Goal: Task Accomplishment & Management: Complete application form

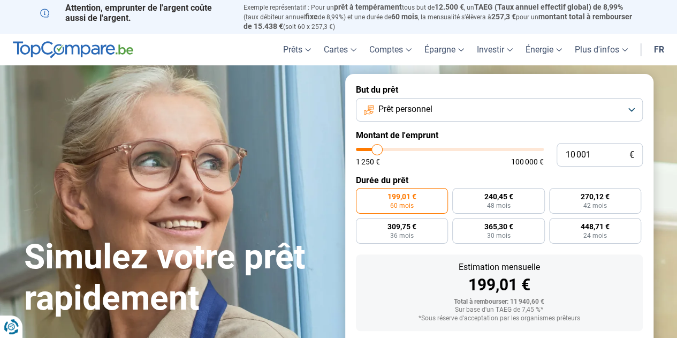
click at [633, 112] on button "Prêt personnel" at bounding box center [499, 110] width 287 height 24
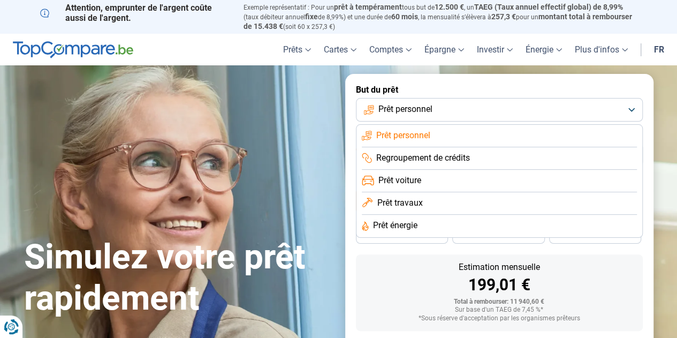
click at [397, 179] on span "Prêt voiture" at bounding box center [399, 180] width 43 height 12
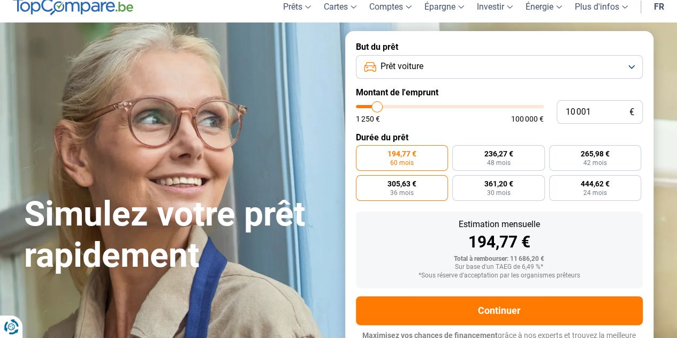
scroll to position [57, 0]
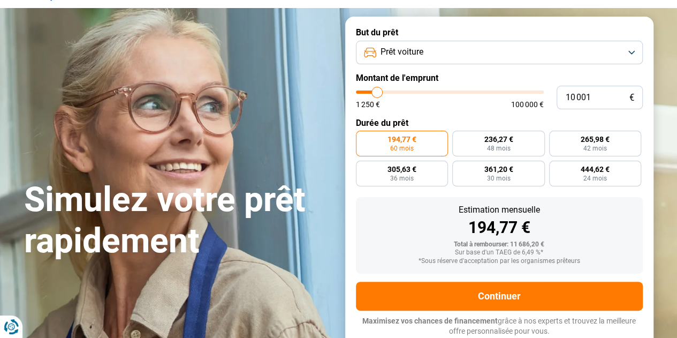
type input "11 250"
type input "11250"
type input "12 000"
type input "12000"
type input "12 500"
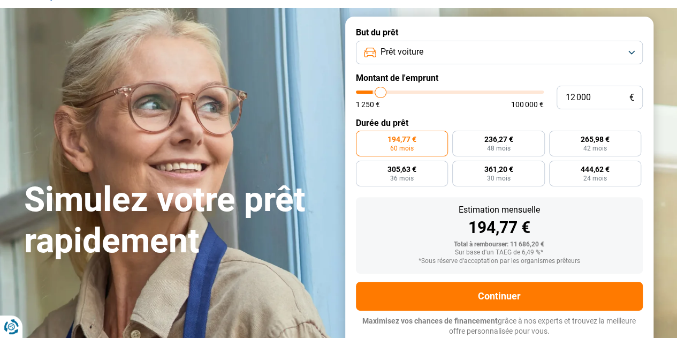
type input "12500"
type input "12 750"
type input "12750"
type input "13 000"
type input "13000"
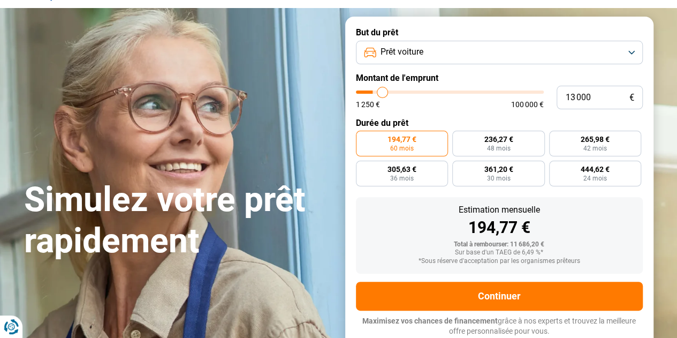
type input "13 250"
type input "13250"
type input "13 750"
type input "13750"
type input "14 250"
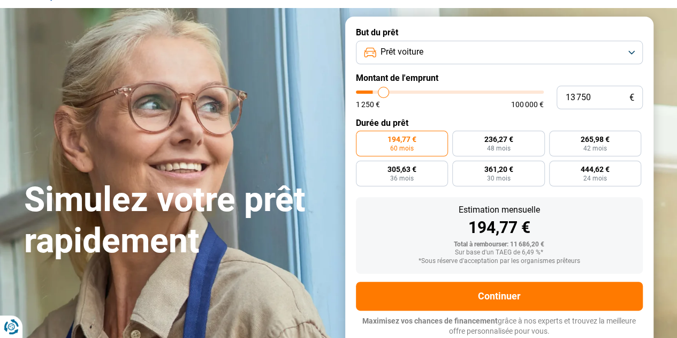
type input "14250"
type input "15 000"
type input "15000"
type input "15 250"
type input "15250"
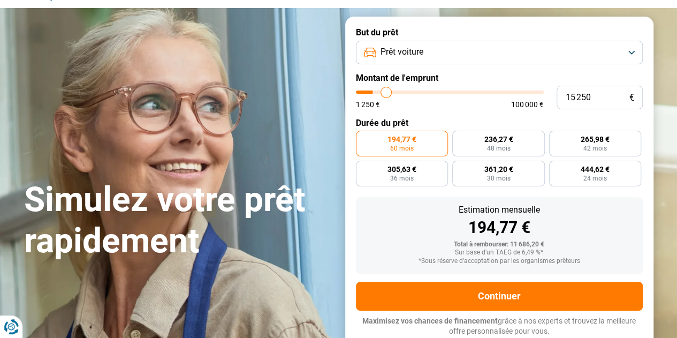
type input "16 000"
type input "16000"
type input "16 500"
type input "16500"
type input "16 750"
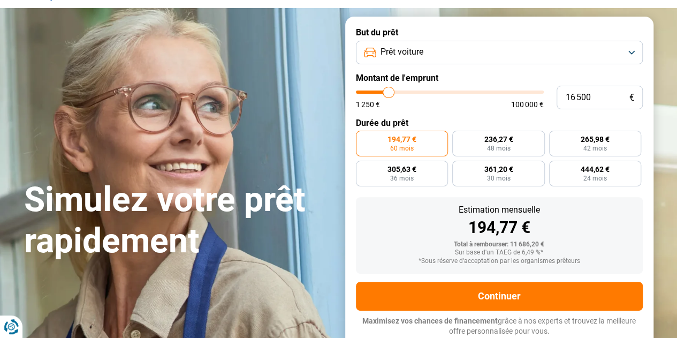
type input "16750"
type input "17 250"
type input "17250"
type input "17 500"
type input "17500"
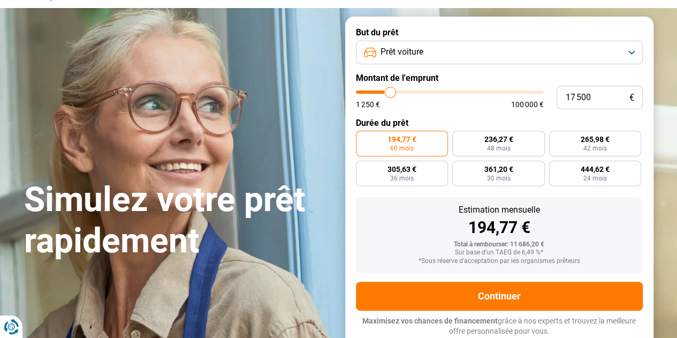
type input "18 250"
type input "18250"
type input "19 250"
type input "19250"
type input "20 000"
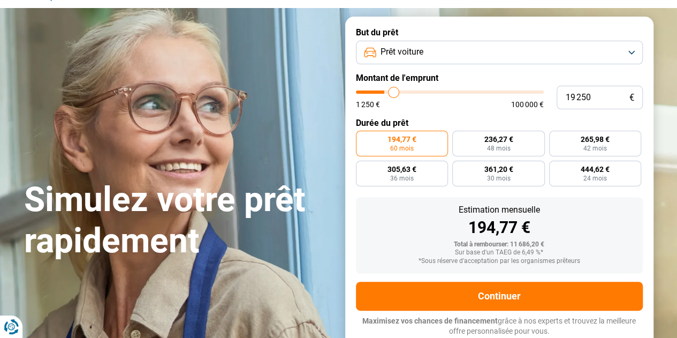
type input "20000"
type input "20 750"
type input "20750"
type input "21 500"
type input "21500"
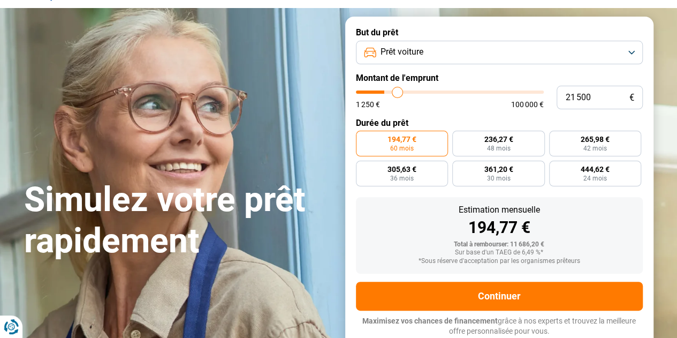
type input "22 000"
type input "22000"
type input "23 250"
type input "23250"
type input "23 750"
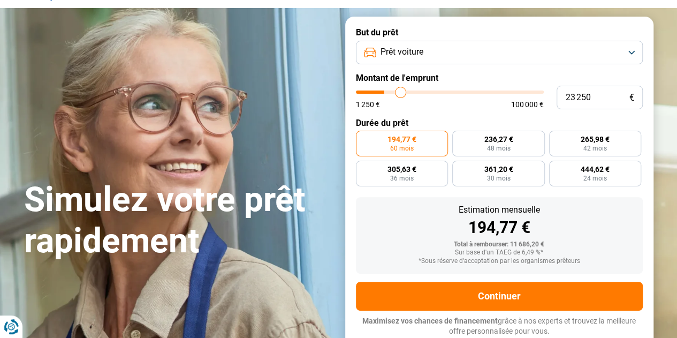
type input "23750"
type input "24 500"
type input "24500"
type input "25 500"
type input "25500"
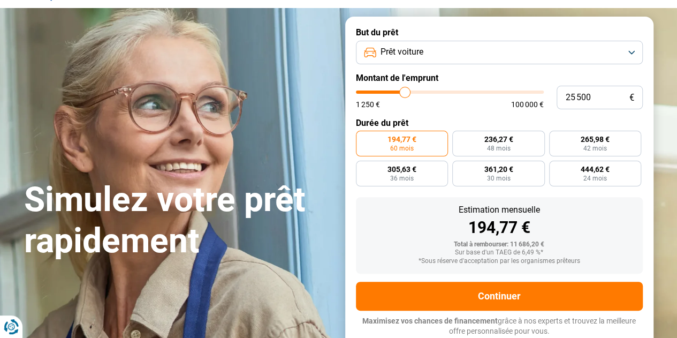
type input "26 000"
type input "26000"
type input "26 500"
type input "26500"
type input "27 500"
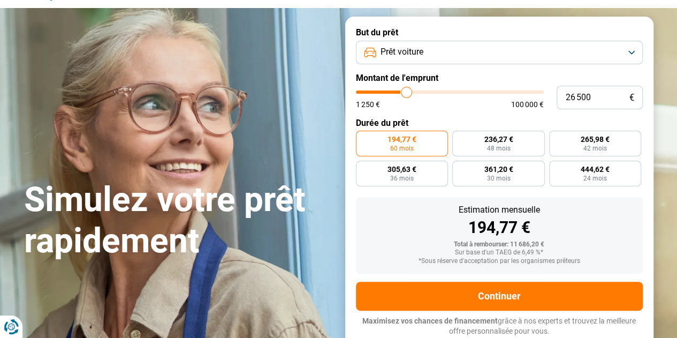
type input "27500"
type input "28 500"
type input "28500"
type input "29 500"
type input "29500"
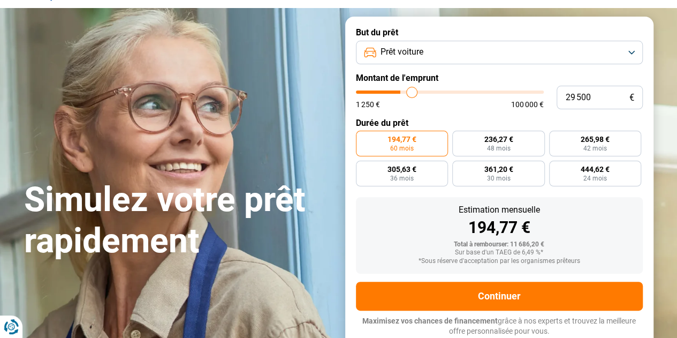
type input "30 750"
type input "30750"
type input "31 750"
type input "31750"
type input "32 250"
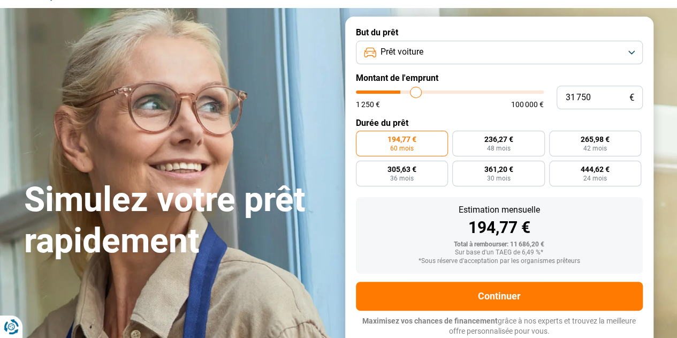
type input "32250"
type input "33 000"
type input "33000"
type input "33 750"
type input "33750"
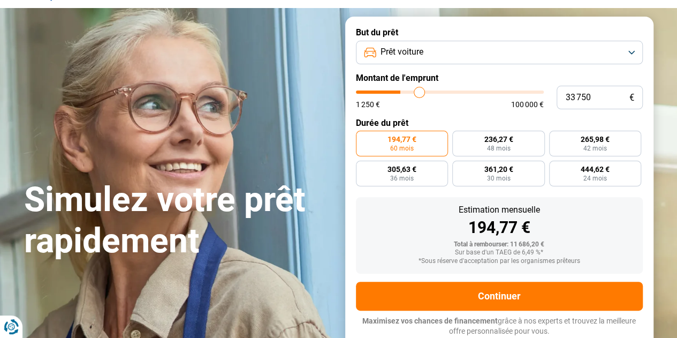
type input "34 250"
type input "34250"
type input "35 250"
type input "35250"
type input "35 750"
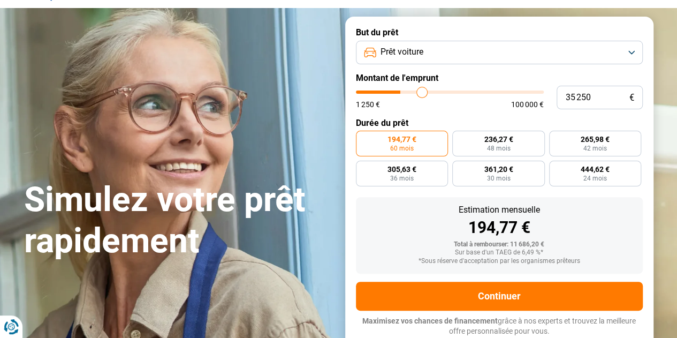
type input "35750"
type input "36 500"
type input "36500"
type input "37 500"
type input "37500"
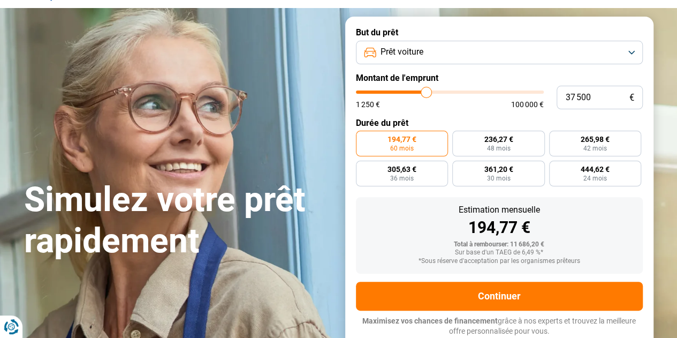
type input "38 250"
type input "38250"
type input "39 000"
type input "39000"
type input "40 250"
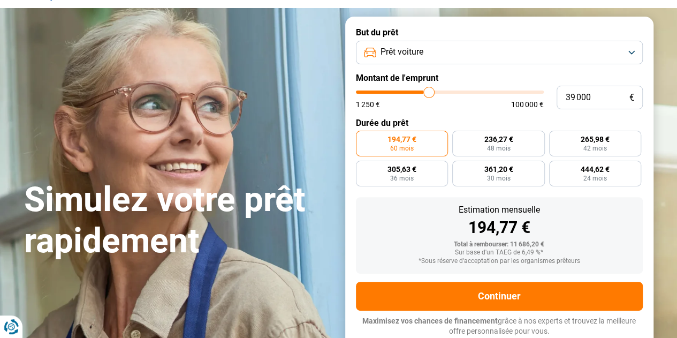
type input "40250"
type input "40 500"
type input "40500"
type input "41 250"
type input "41250"
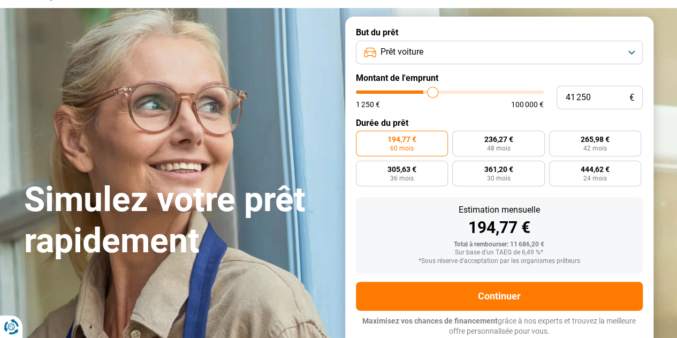
type input "41 500"
type input "41500"
type input "41 750"
type input "41750"
type input "42 000"
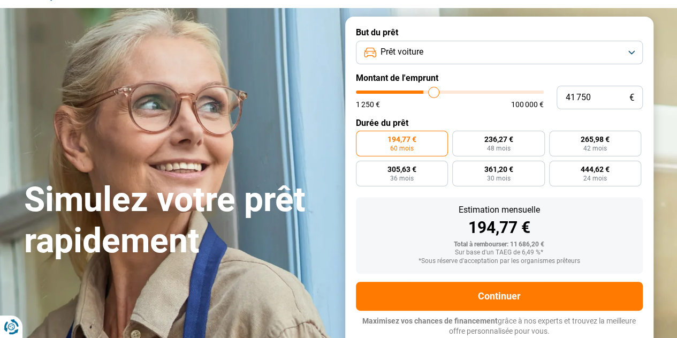
type input "42000"
type input "43 000"
type input "43000"
type input "43 750"
type input "43750"
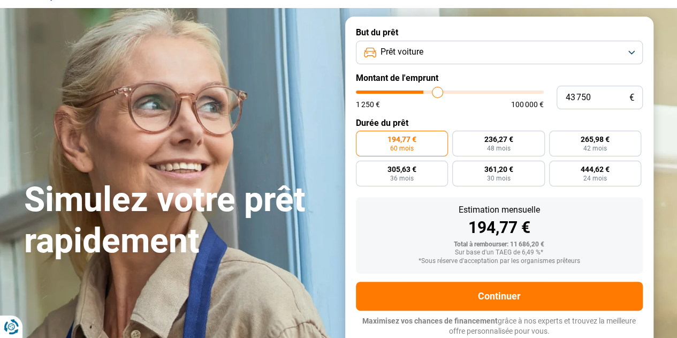
type input "44 750"
type input "44750"
type input "45 000"
type input "45000"
type input "45 750"
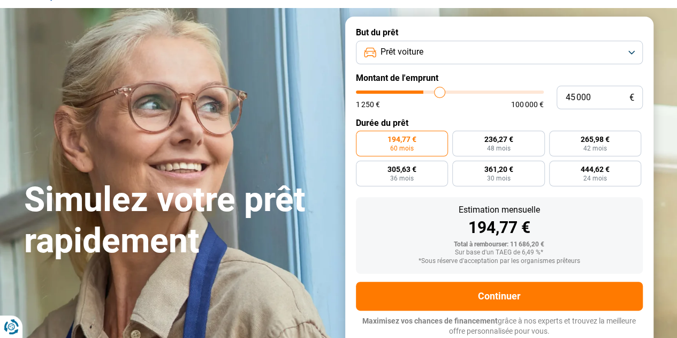
type input "45750"
type input "46 000"
type input "46000"
type input "46 500"
type input "46500"
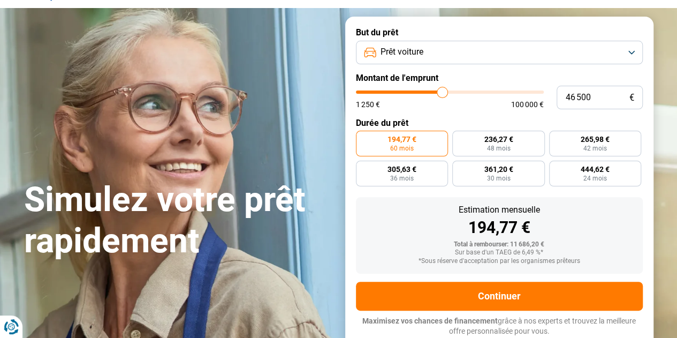
type input "47 500"
type input "47500"
type input "48 750"
type input "48750"
type input "50 250"
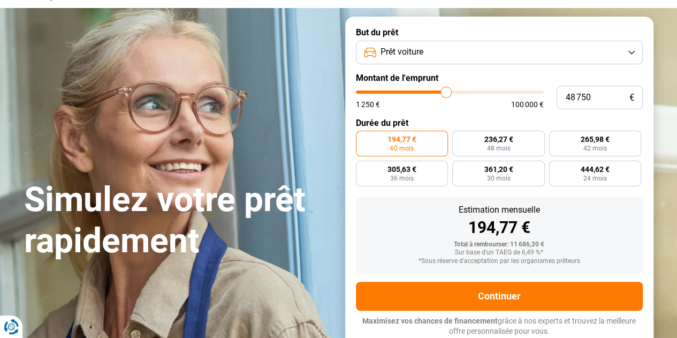
type input "50250"
type input "51 250"
type input "51250"
type input "52 500"
type input "52500"
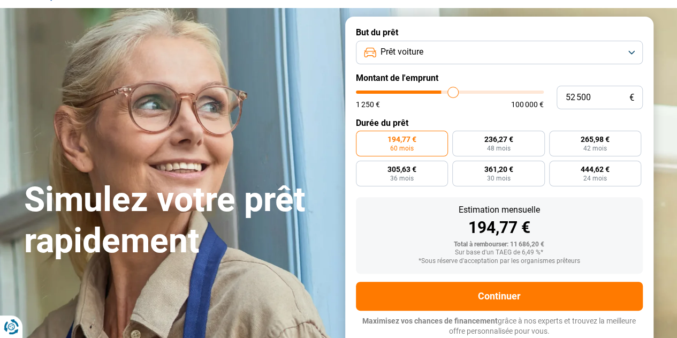
type input "52 750"
type input "52750"
type input "53 000"
type input "53000"
type input "53 500"
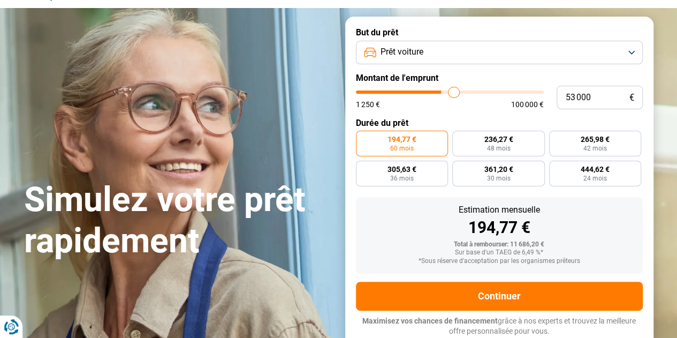
type input "53500"
type input "54 250"
type input "54250"
type input "55 000"
type input "55000"
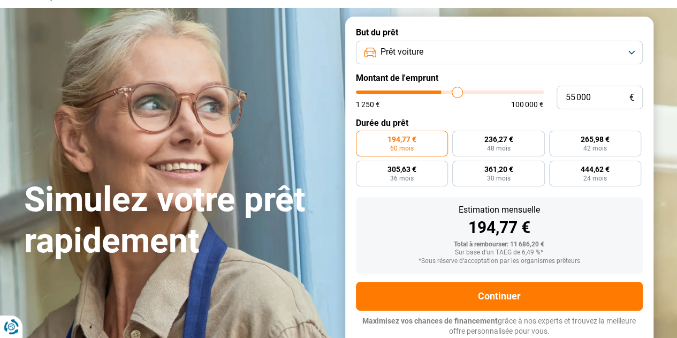
type input "55 500"
type input "55500"
type input "55 750"
type input "55750"
type input "56 000"
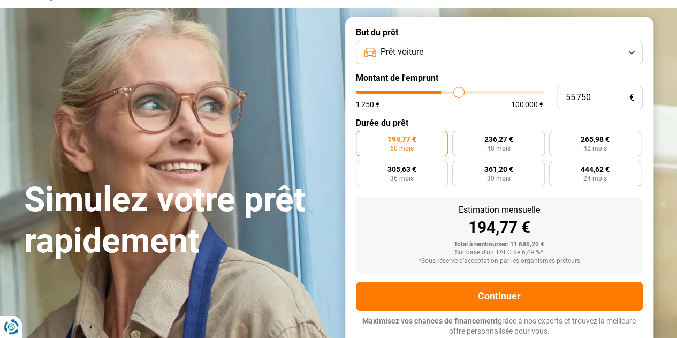
type input "56000"
type input "56 250"
type input "56250"
type input "56 750"
type input "56750"
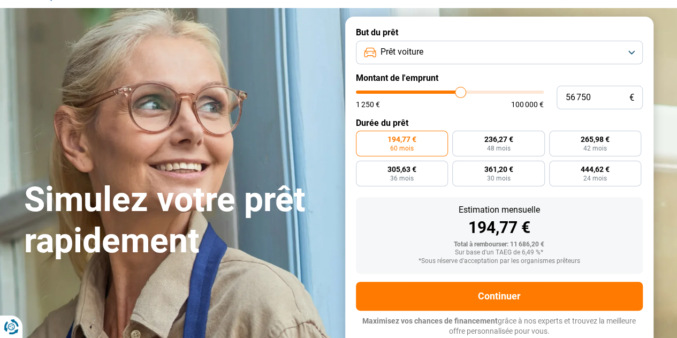
type input "57 250"
type input "57250"
type input "58 000"
type input "58000"
type input "59 250"
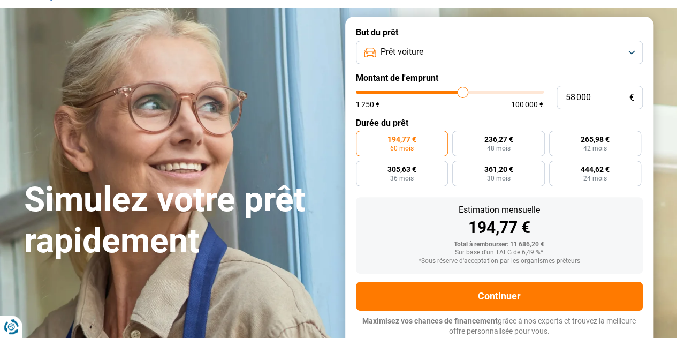
type input "59250"
type input "60 250"
type input "60250"
type input "60 750"
type input "60750"
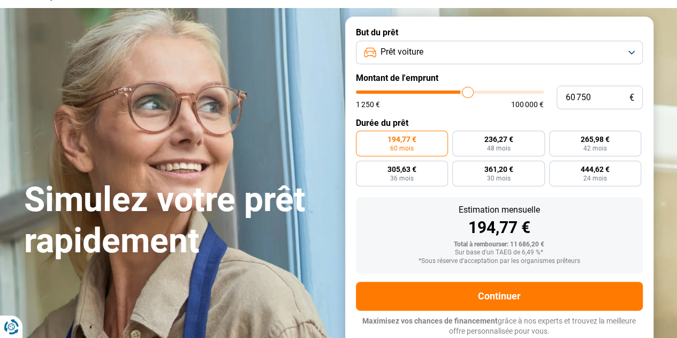
type input "61 500"
type input "61500"
type input "61 750"
type input "61750"
type input "62 250"
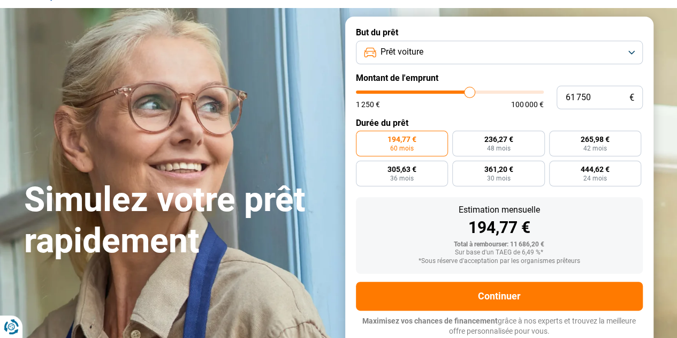
type input "62250"
type input "62 750"
type input "62750"
type input "63 500"
type input "63500"
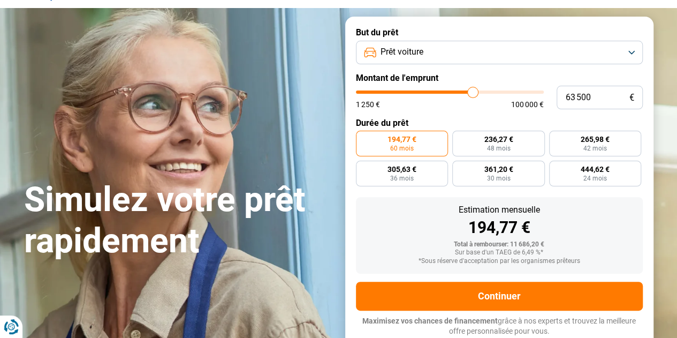
type input "63 750"
type input "63750"
type input "64 750"
type input "64750"
type input "65 250"
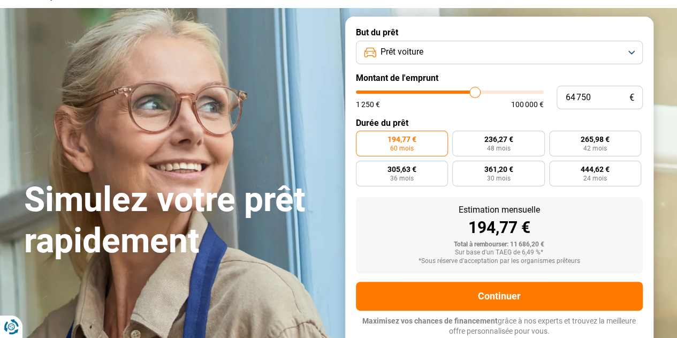
type input "65250"
type input "66 000"
type input "66000"
type input "67 250"
type input "67250"
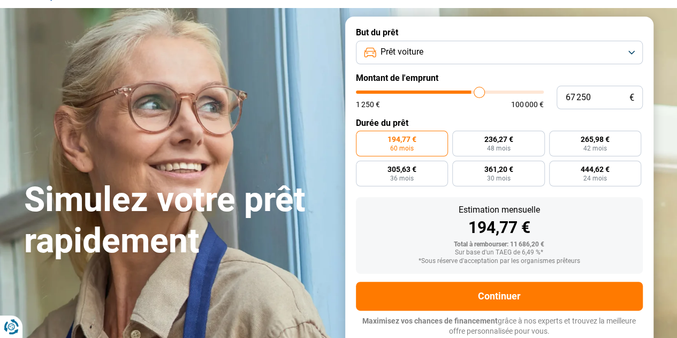
type input "68 000"
type input "68000"
type input "68 500"
type input "68500"
type input "69 000"
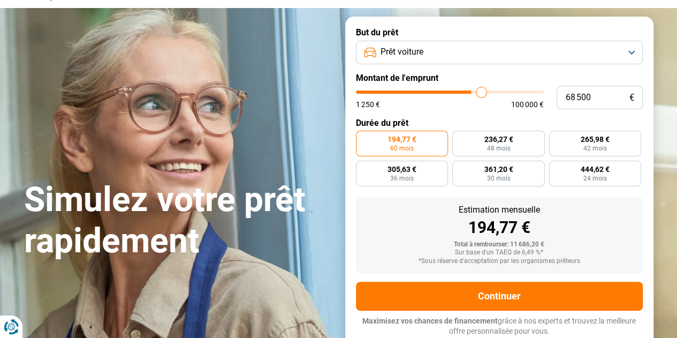
type input "69000"
type input "69 250"
type input "69250"
type input "69 500"
type input "69500"
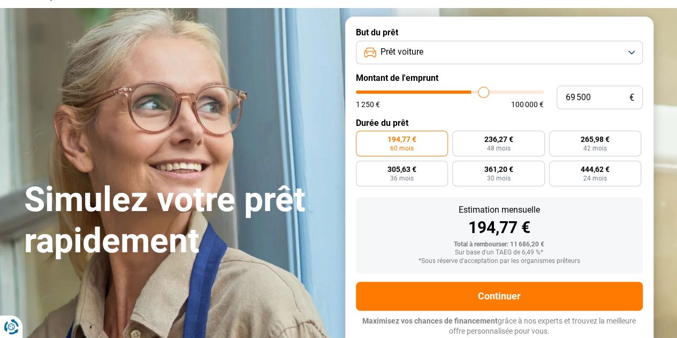
type input "69 750"
type input "69750"
type input "70 250"
type input "70250"
type input "71 000"
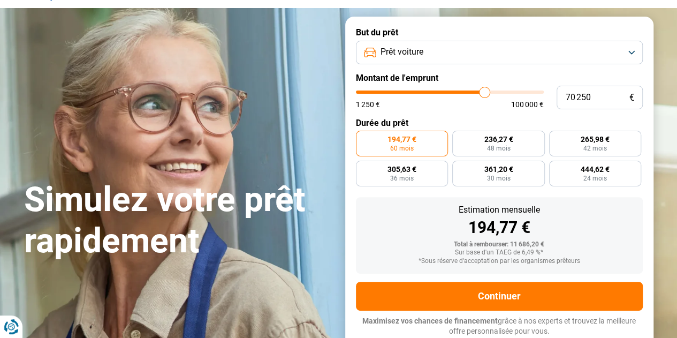
type input "71000"
type input "71 250"
type input "71250"
type input "72 000"
type input "72000"
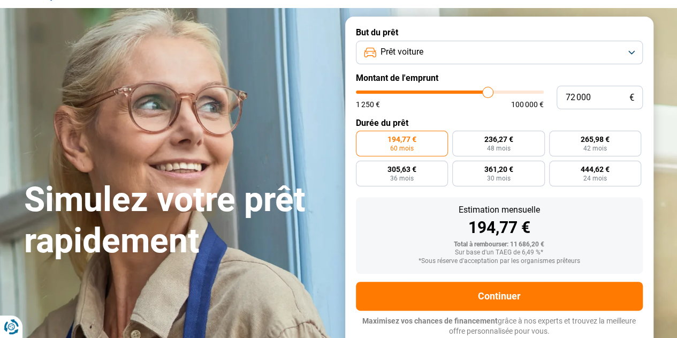
type input "72 500"
type input "72500"
type input "72 750"
type input "72750"
type input "73 750"
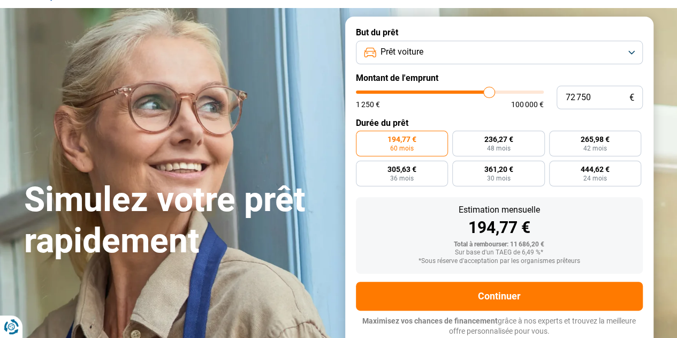
type input "73750"
type input "74 000"
type input "74000"
type input "75 250"
type input "75250"
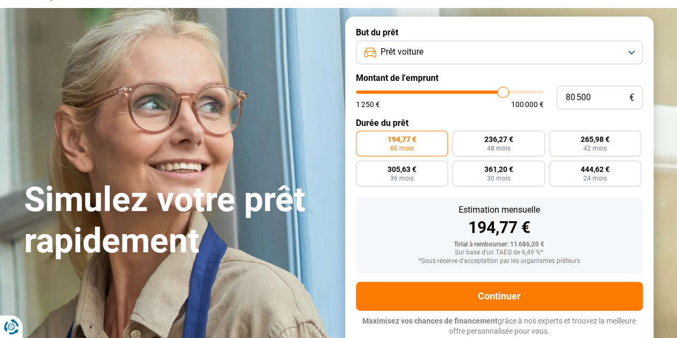
drag, startPoint x: 379, startPoint y: 94, endPoint x: 502, endPoint y: 88, distance: 123.7
click at [502, 90] on input "range" at bounding box center [450, 91] width 188 height 3
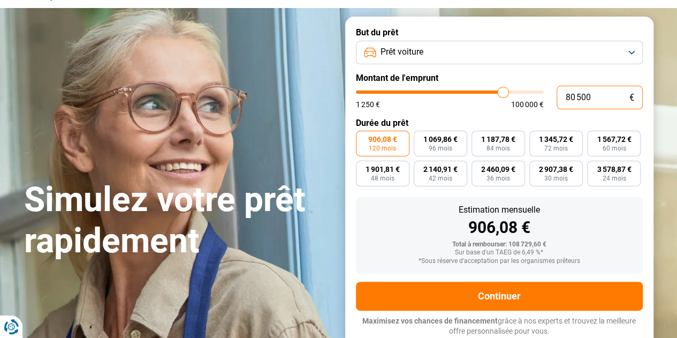
drag, startPoint x: 595, startPoint y: 96, endPoint x: 556, endPoint y: 93, distance: 38.6
click at [556, 93] on input "80 500" at bounding box center [599, 98] width 86 height 24
